Goal: Information Seeking & Learning: Learn about a topic

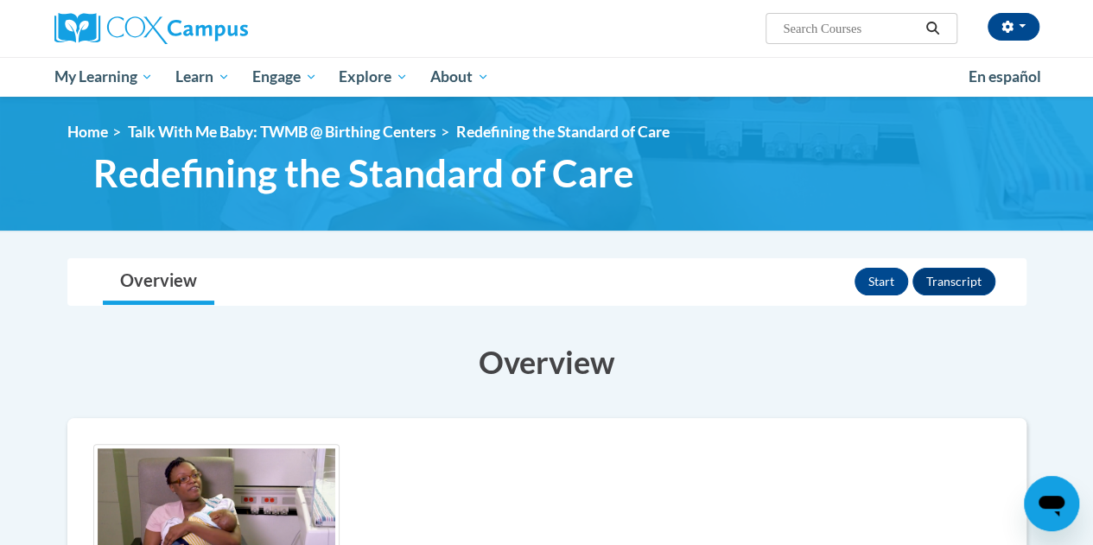
scroll to position [138, 0]
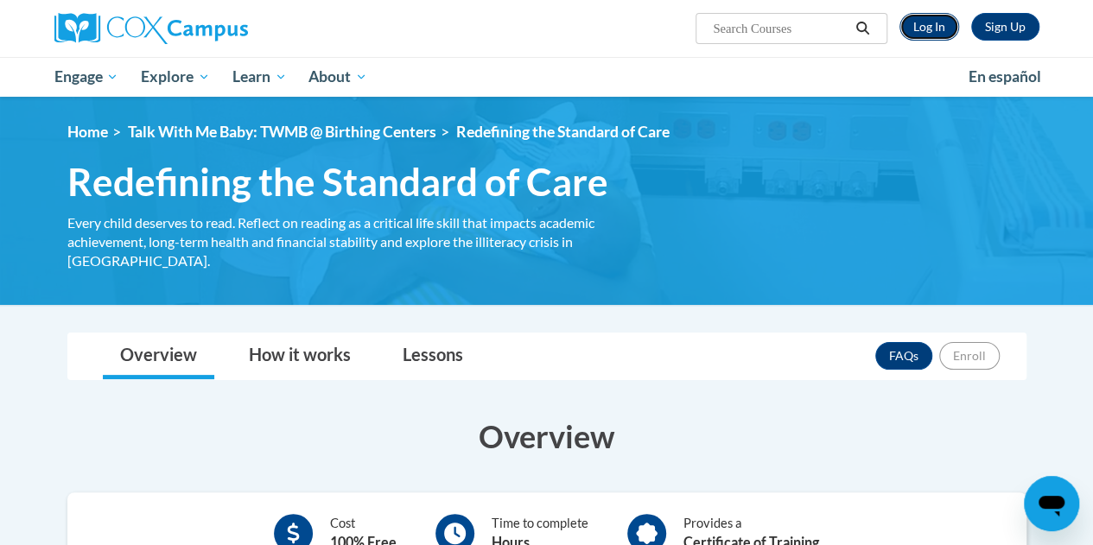
click at [926, 20] on link "Log In" at bounding box center [929, 27] width 60 height 28
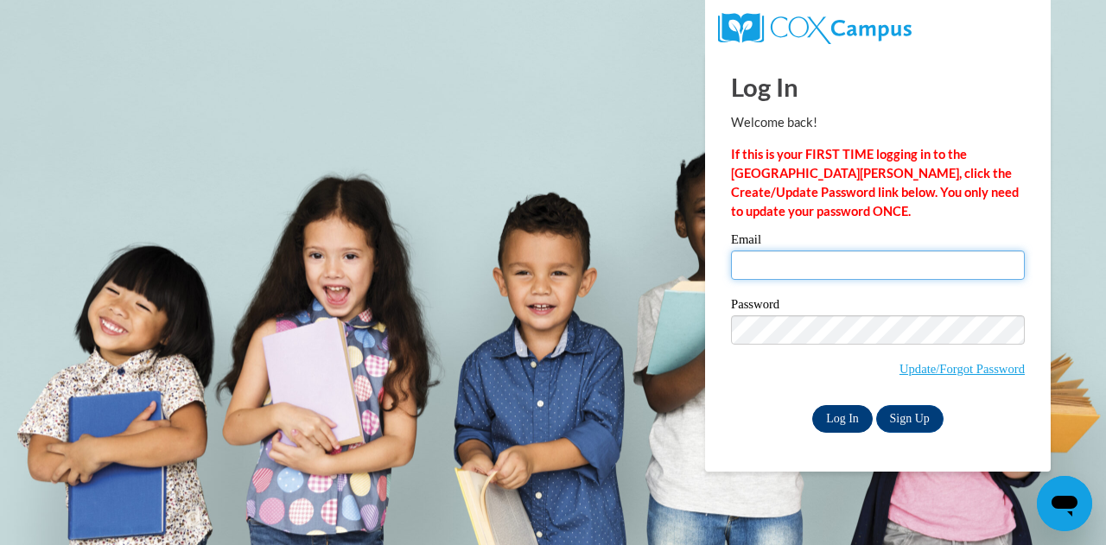
type input "soo_mee_ling@niec.edu.sg"
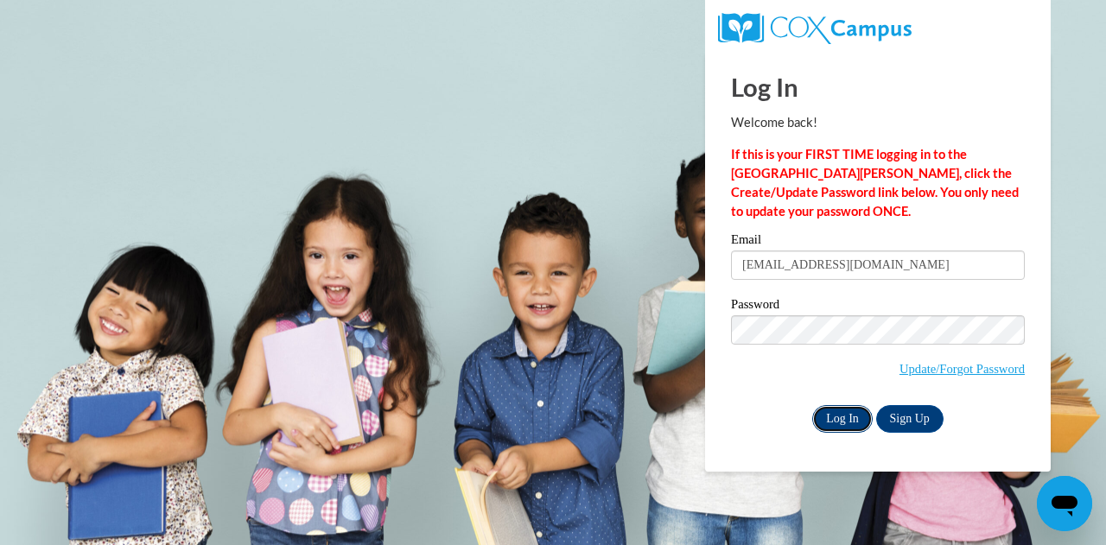
click at [850, 419] on input "Log In" at bounding box center [842, 419] width 60 height 28
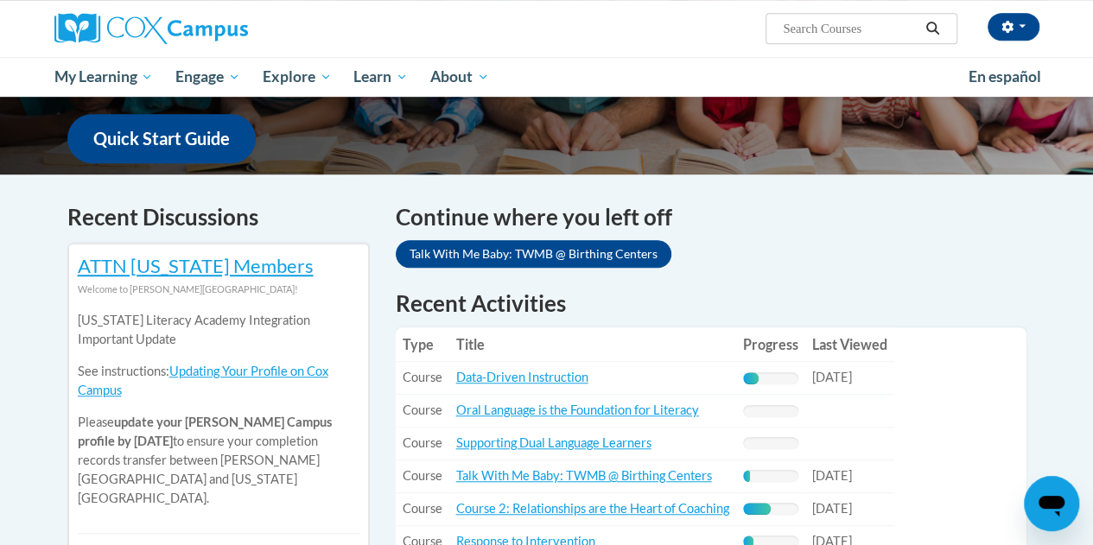
scroll to position [518, 0]
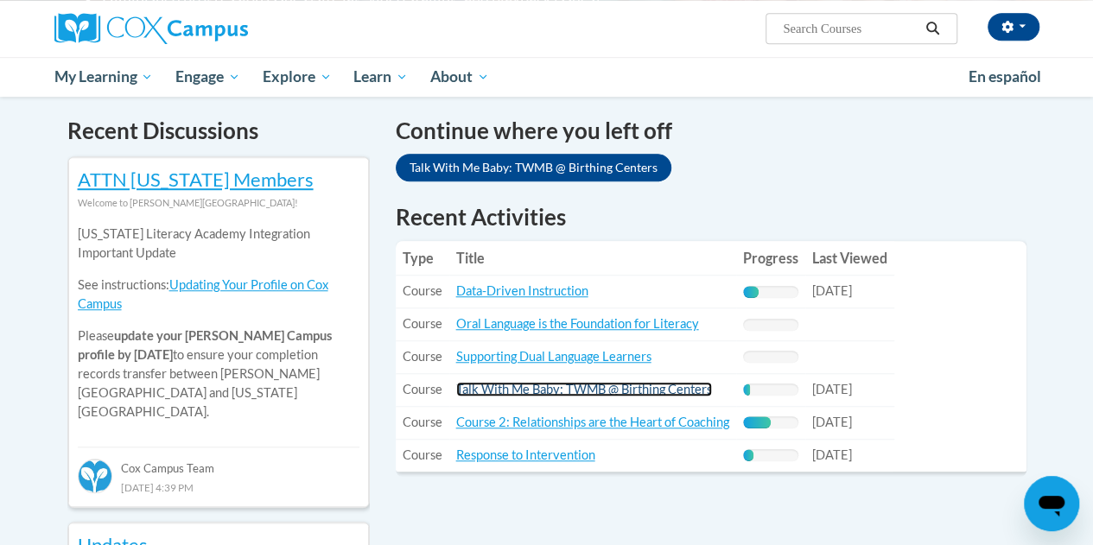
click at [630, 391] on link "Talk With Me Baby: TWMB @ Birthing Centers" at bounding box center [584, 389] width 256 height 15
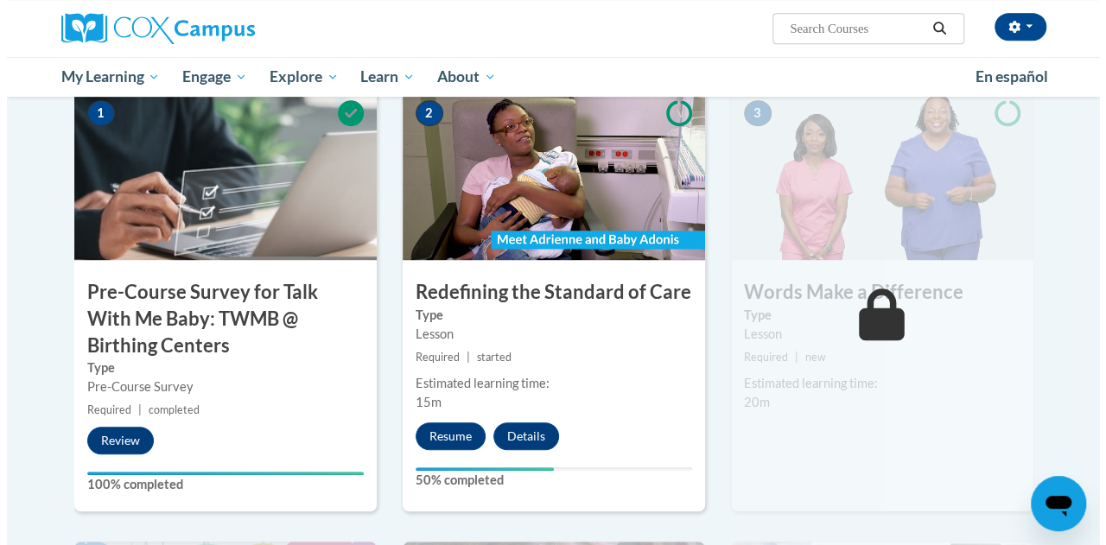
scroll to position [432, 0]
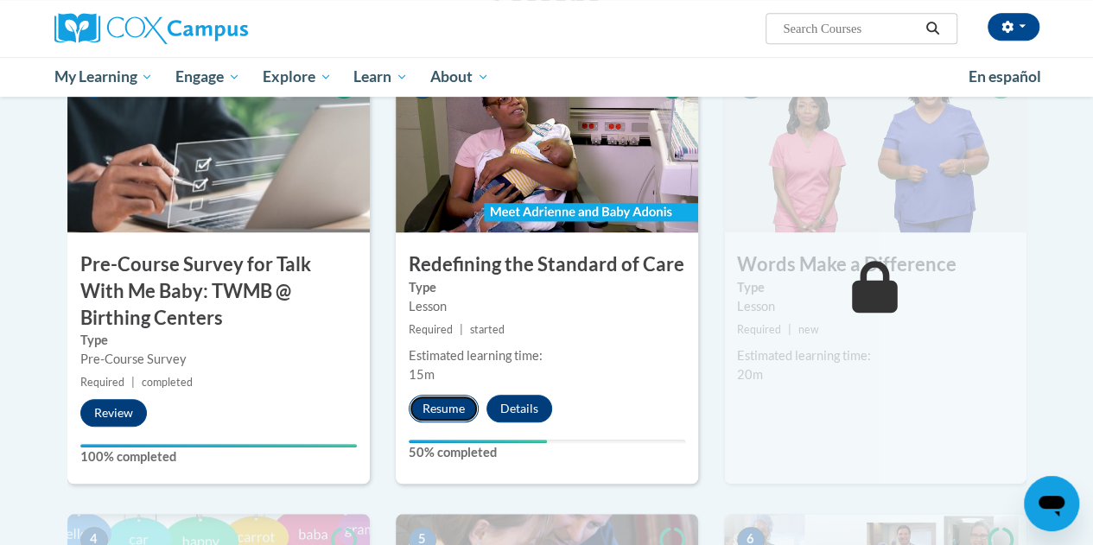
click at [437, 403] on button "Resume" at bounding box center [444, 409] width 70 height 28
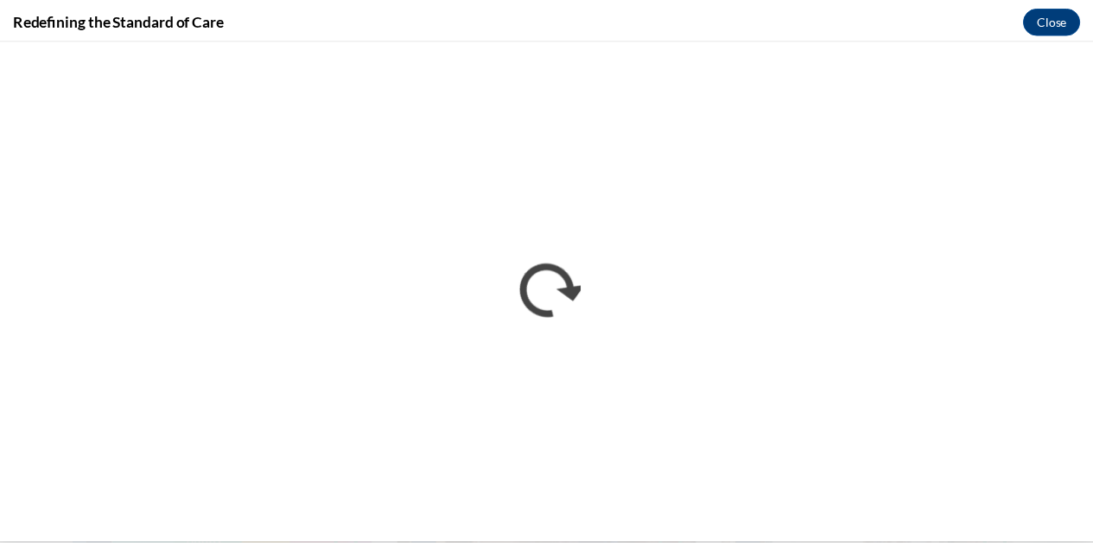
scroll to position [0, 0]
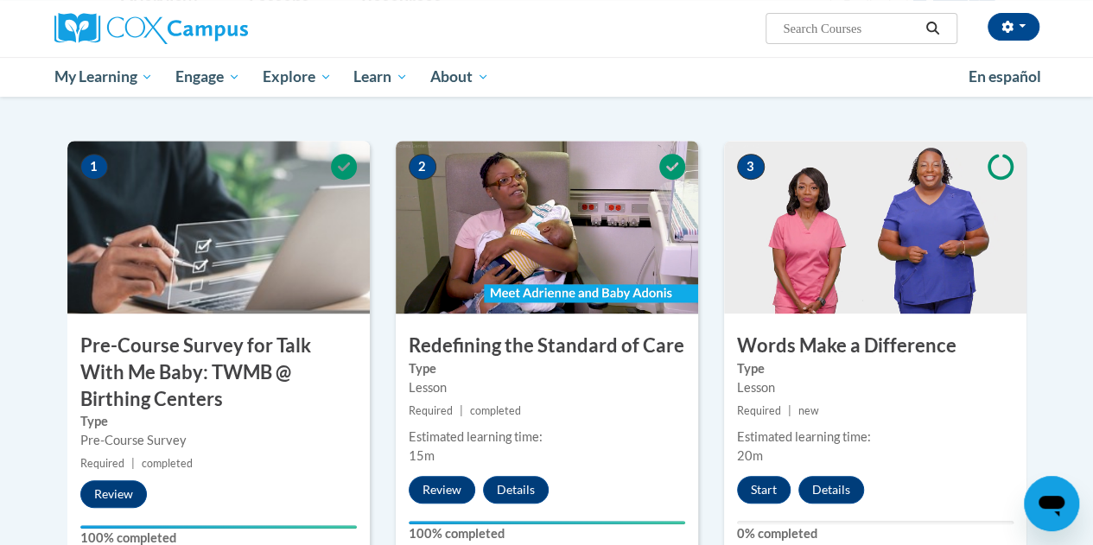
scroll to position [432, 0]
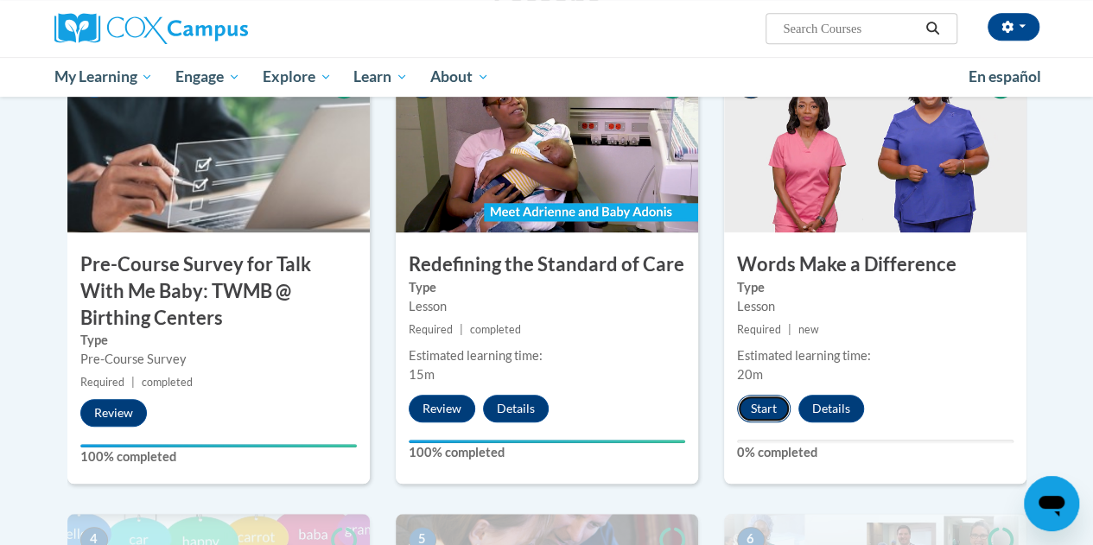
click at [772, 410] on button "Start" at bounding box center [764, 409] width 54 height 28
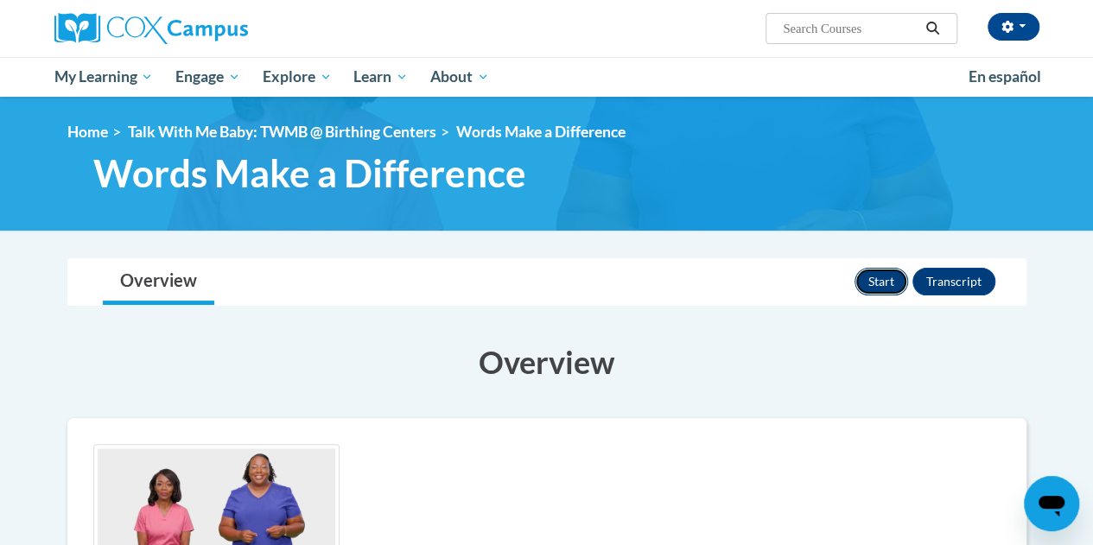
click at [889, 283] on button "Start" at bounding box center [882, 282] width 54 height 28
